Goal: Information Seeking & Learning: Learn about a topic

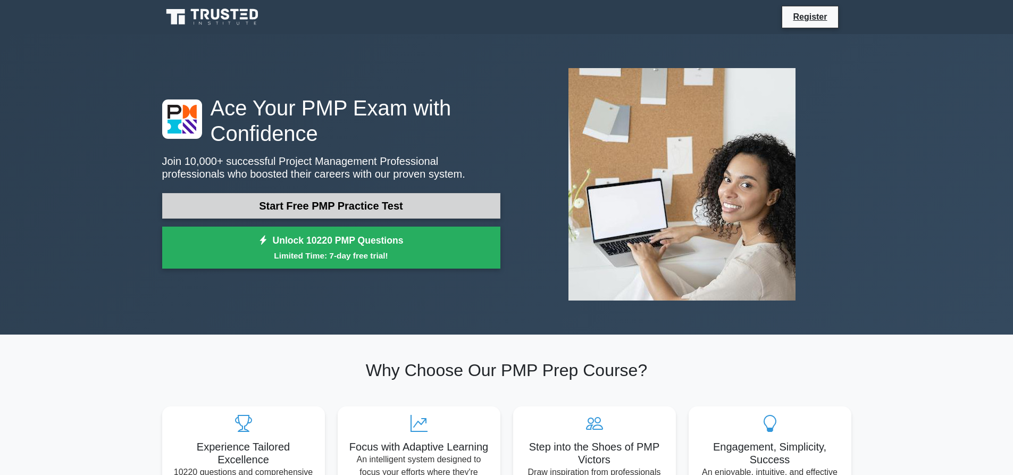
click at [296, 193] on link "Start Free PMP Practice Test" at bounding box center [331, 206] width 338 height 26
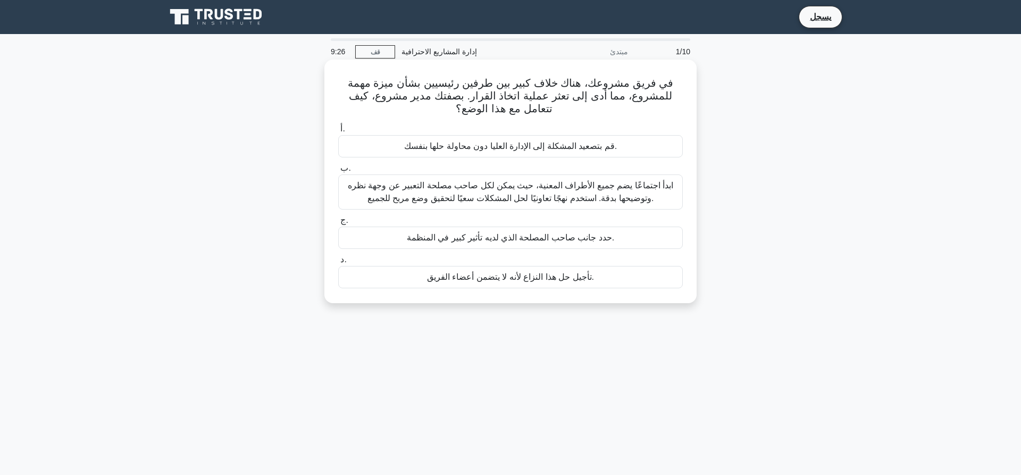
click at [514, 192] on font "ابدأ اجتماعًا يضم جميع الأطراف المعنية، حيث يمكن لكل صاحب مصلحة التعبير عن وجهة…" at bounding box center [510, 192] width 325 height 22
click at [338, 172] on input "ب. ابدأ اجتماعًا يضم جميع الأطراف المعنية، حيث يمكن لكل صاحب مصلحة التعبير عن و…" at bounding box center [338, 168] width 0 height 7
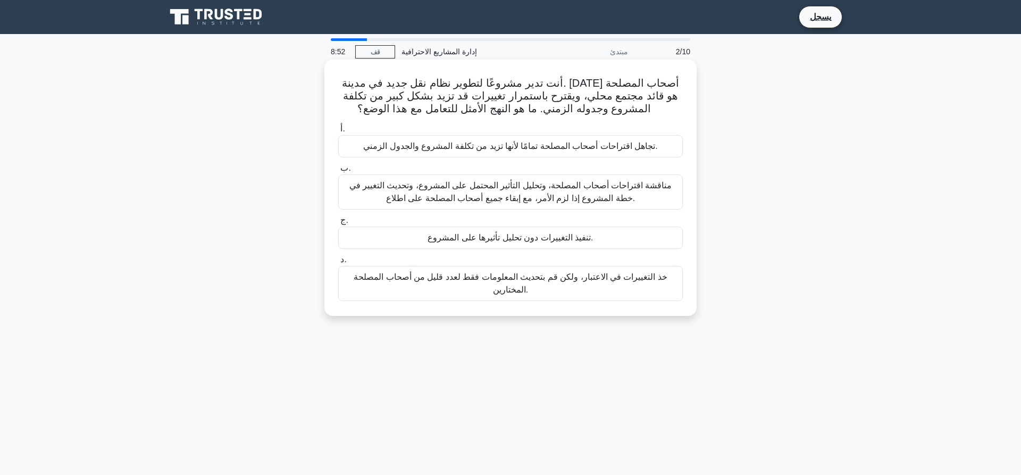
click at [505, 188] on font "مناقشة اقتراحات أصحاب المصلحة، وتحليل التأثير المحتمل على المشروع، وتحديث التغي…" at bounding box center [510, 192] width 335 height 26
click at [338, 172] on input "ب. مناقشة اقتراحات أصحاب المصلحة، وتحليل التأثير المحتمل على المشروع، وتحديث ال…" at bounding box center [338, 168] width 0 height 7
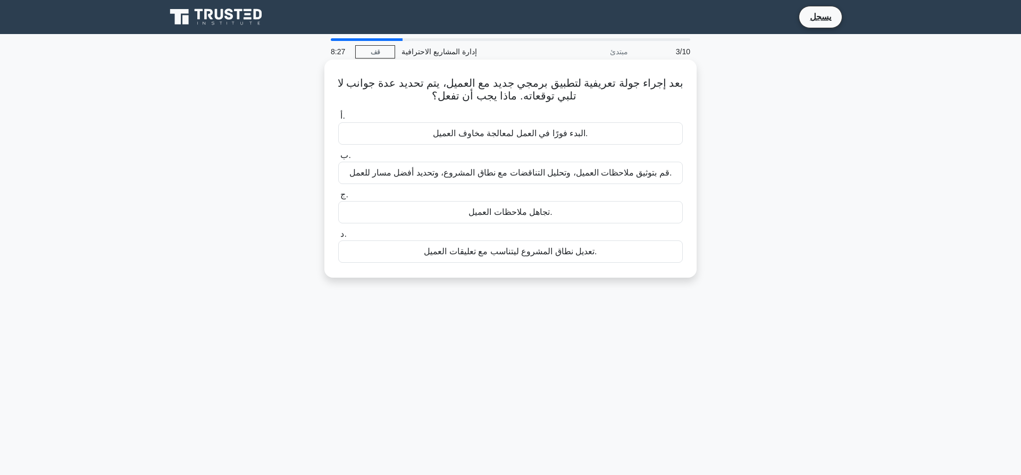
click at [525, 168] on font "قم بتوثيق ملاحظات العميل، وتحليل التناقضات مع نطاق المشروع، وتحديد أفضل مسار لل…" at bounding box center [510, 172] width 323 height 9
click at [338, 159] on input "ب. قم بتوثيق ملاحظات العميل، وتحليل التناقضات مع نطاق المشروع، وتحديد أفضل مسار…" at bounding box center [338, 155] width 0 height 7
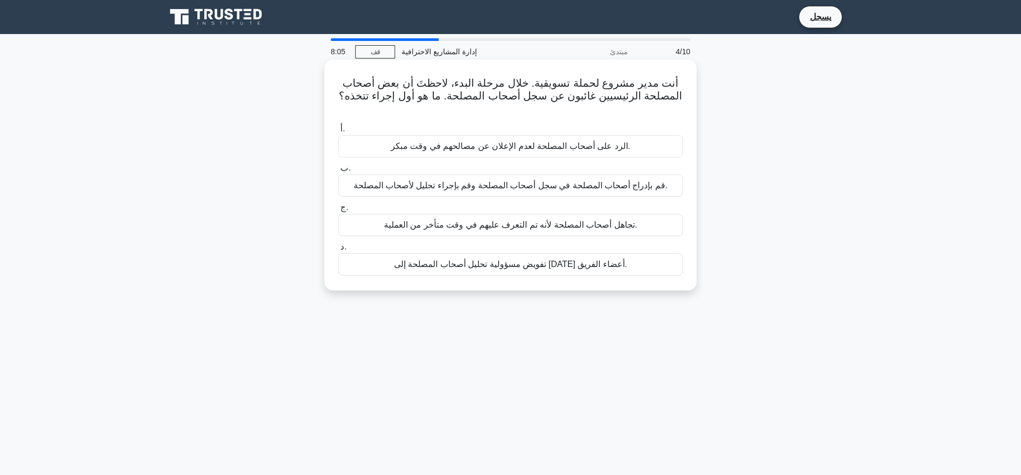
click at [565, 187] on font "قم بإدراج أصحاب المصلحة في سجل أصحاب المصلحة وقم بإجراء تحليل لأصحاب المصلحة." at bounding box center [511, 185] width 314 height 13
click at [338, 172] on input "ب. قم بإدراج أصحاب المصلحة في سجل أصحاب المصلحة وقم بإجراء تحليل لأصحاب المصلحة." at bounding box center [338, 168] width 0 height 7
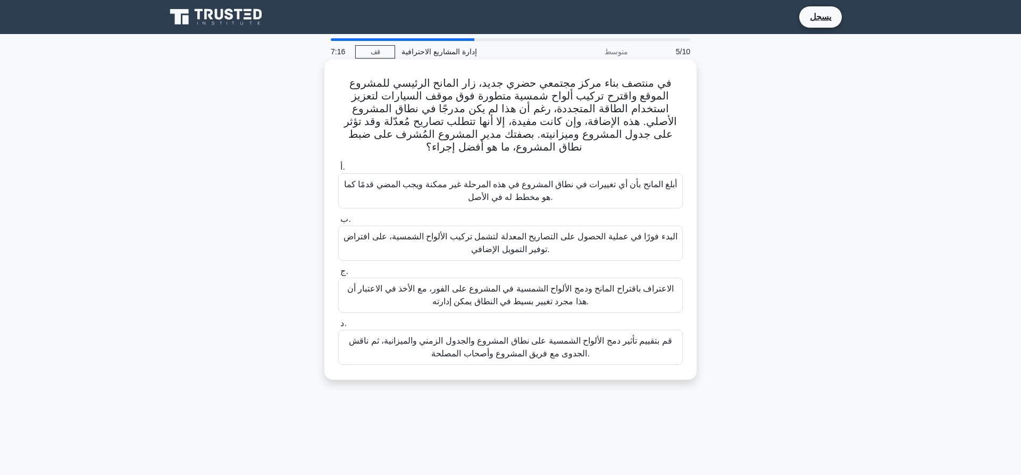
click at [551, 343] on font "قم بتقييم تأثير دمج الألواح الشمسية على نطاق المشروع والجدول الزمني والميزانية،…" at bounding box center [510, 347] width 335 height 26
click at [338, 327] on input "د. قم بتقييم تأثير دمج الألواح الشمسية على نطاق المشروع والجدول الزمني والميزان…" at bounding box center [338, 323] width 0 height 7
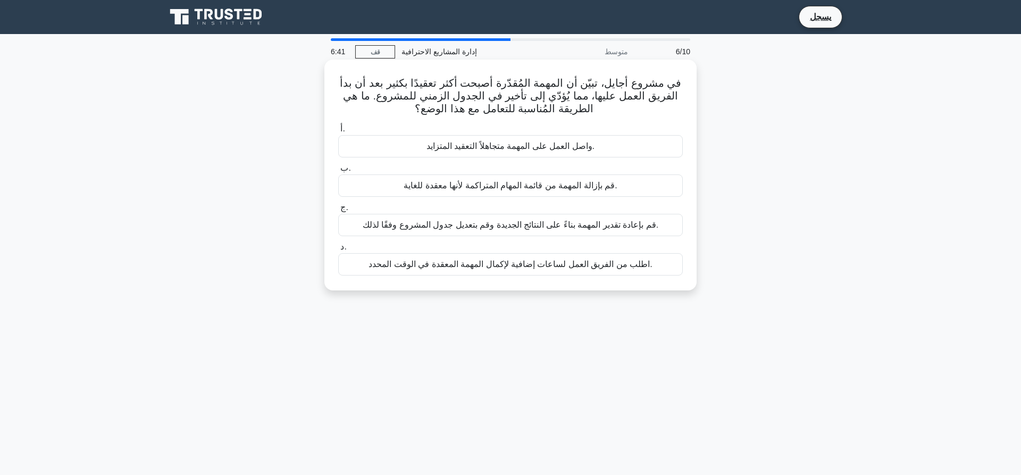
click at [514, 224] on font "قم بإعادة تقدير المهمة بناءً على النتائج الجديدة وقم بتعديل جدول المشروع وفقًا …" at bounding box center [511, 224] width 296 height 9
click at [338, 211] on input "ج. قم بإعادة تقدير المهمة بناءً على النتائج الجديدة وقم بتعديل جدول المشروع وفق…" at bounding box center [338, 207] width 0 height 7
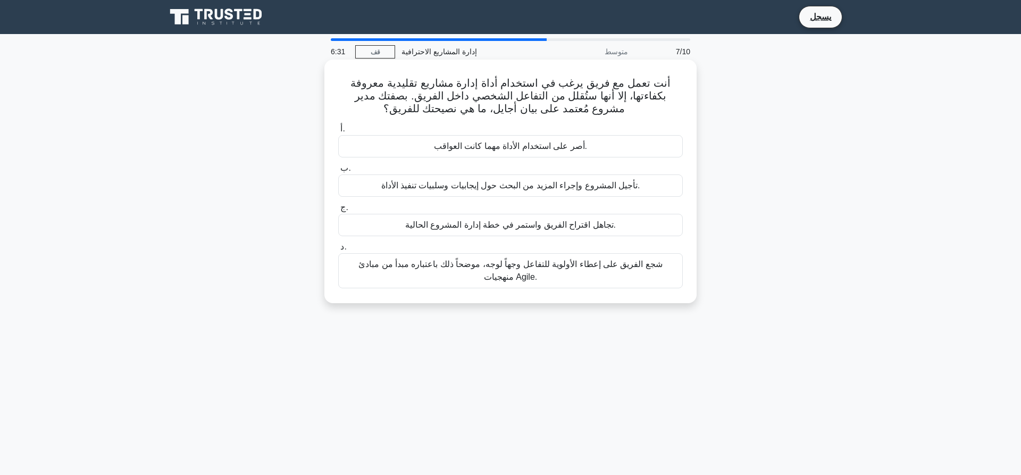
click at [544, 103] on font "أنت تعمل مع فريق يرغب في استخدام أداة إدارة مشاريع تقليدية معروفة بكفاءتها، إلا…" at bounding box center [510, 95] width 320 height 37
click at [442, 268] on font "شجع الفريق على إعطاء الأولوية للتفاعل وجهاً لوجه، موضحاً ذلك باعتباره مبدأ من م…" at bounding box center [510, 271] width 335 height 26
click at [338, 250] on input "د. شجع الفريق على إعطاء الأولوية للتفاعل وجهاً لوجه، موضحاً ذلك باعتباره مبدأ م…" at bounding box center [338, 247] width 0 height 7
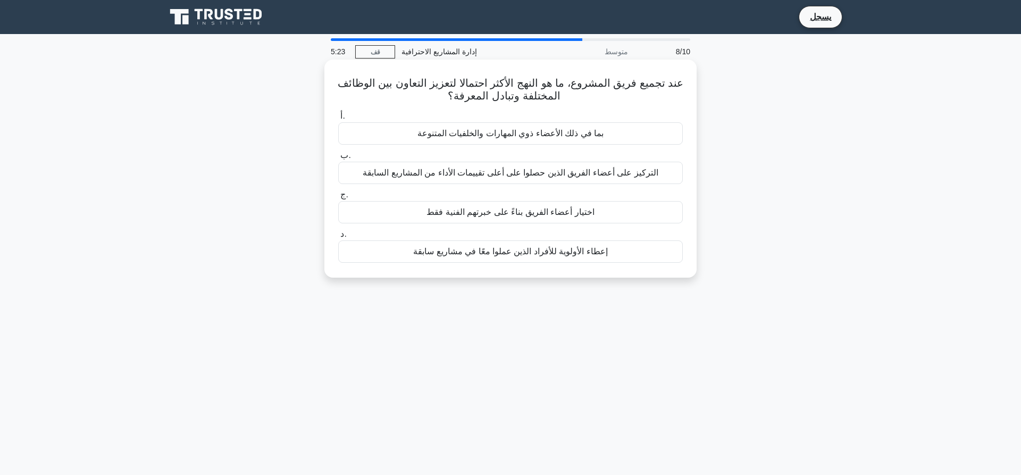
click at [475, 130] on font "بما في ذلك الأعضاء ذوي المهارات والخلفيات المتنوعة" at bounding box center [510, 133] width 186 height 9
click at [338, 120] on input "أ. بما في ذلك الأعضاء ذوي المهارات والخلفيات المتنوعة" at bounding box center [338, 116] width 0 height 7
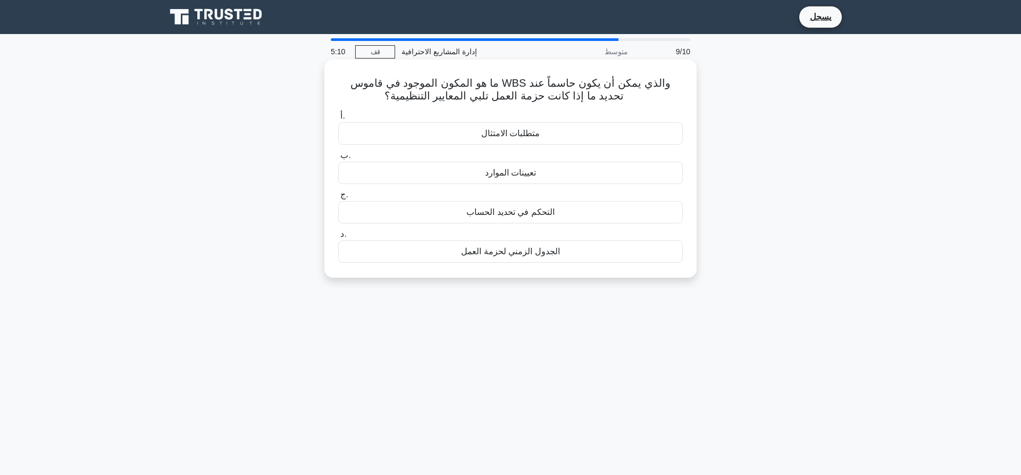
click at [496, 136] on font "متطلبات الامتثال" at bounding box center [510, 133] width 58 height 13
click at [338, 120] on input "أ. متطلبات الامتثال" at bounding box center [338, 116] width 0 height 7
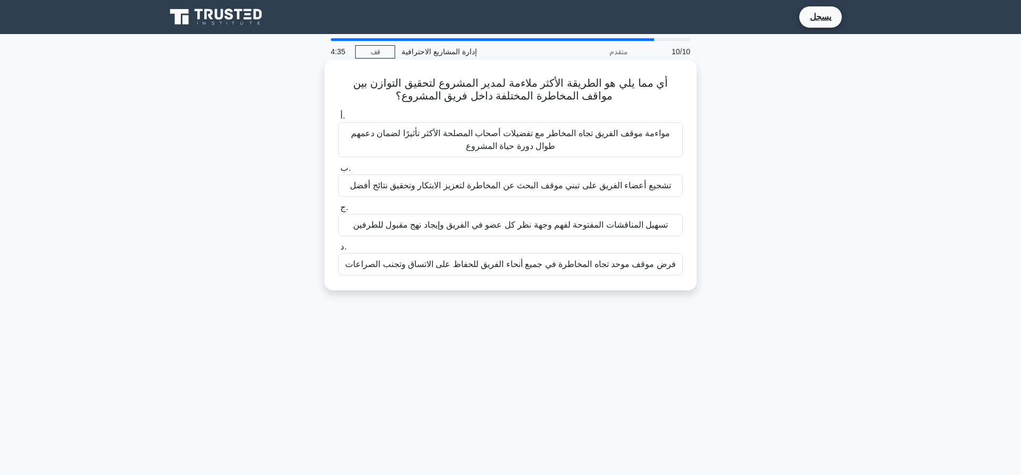
click at [568, 133] on font "مواءمة موقف الفريق تجاه المخاطر مع تفضيلات أصحاب المصلحة الأكثر تأثيرًا لضمان د…" at bounding box center [510, 140] width 319 height 22
click at [338, 120] on input "أ. مواءمة موقف الفريق تجاه المخاطر مع تفضيلات أصحاب المصلحة الأكثر تأثيرًا لضما…" at bounding box center [338, 116] width 0 height 7
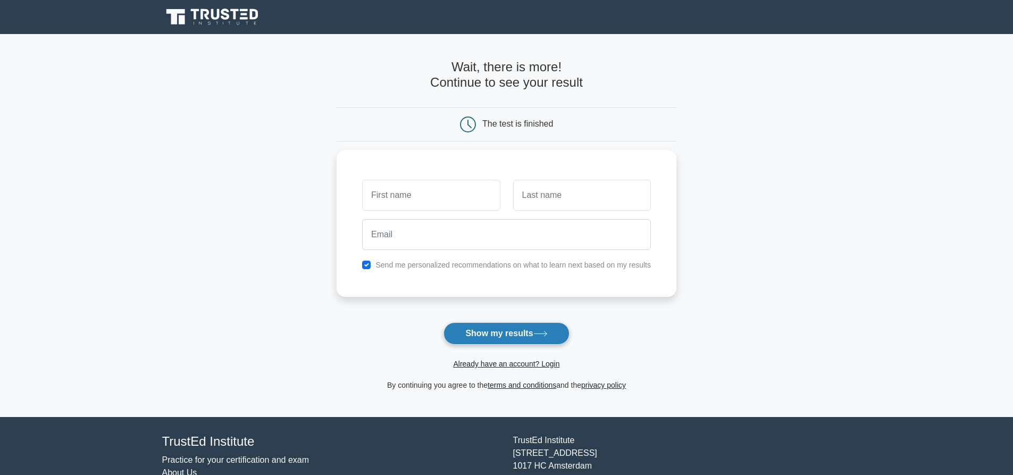
click at [488, 322] on button "Show my results" at bounding box center [505, 333] width 125 height 22
